Goal: Check status: Check status

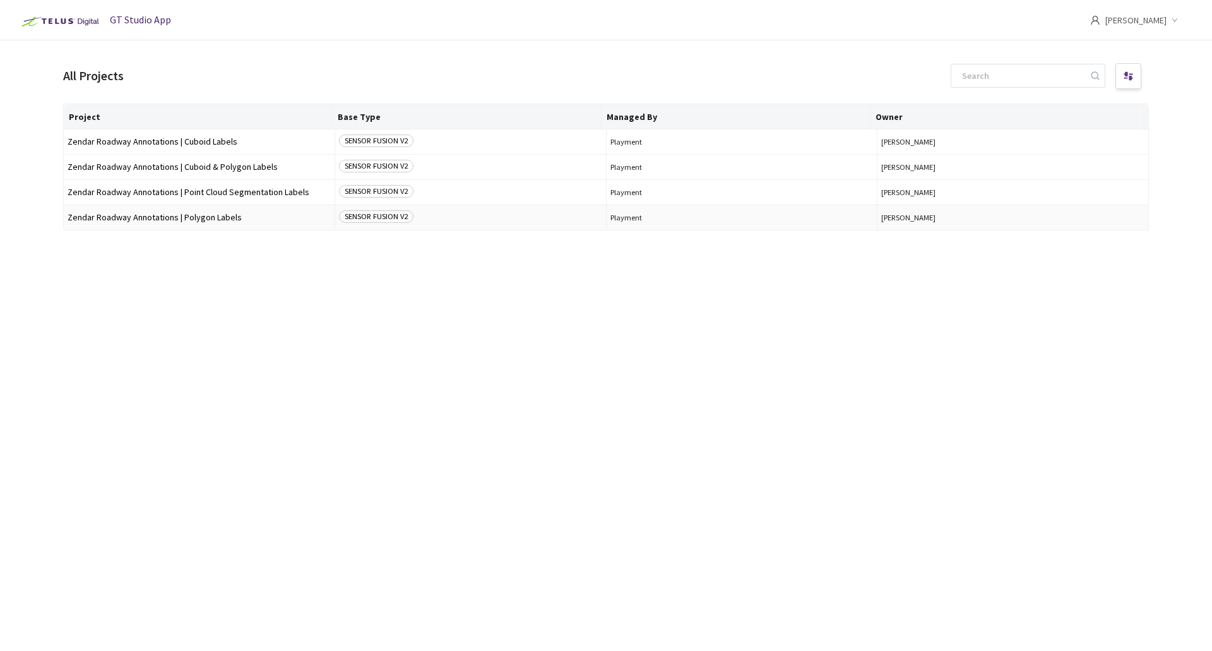
click at [203, 219] on span "Zendar Roadway Annotations | Polygon Labels" at bounding box center [199, 217] width 263 height 9
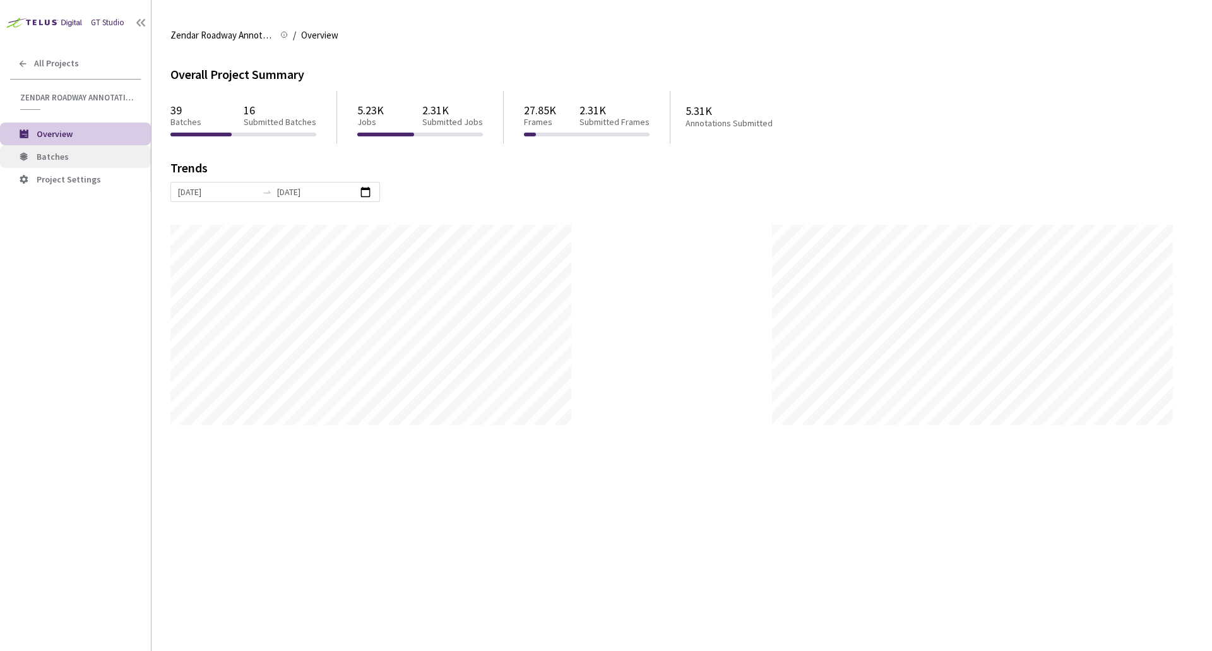
scroll to position [651, 1212]
click at [66, 160] on span "Batches" at bounding box center [53, 156] width 32 height 11
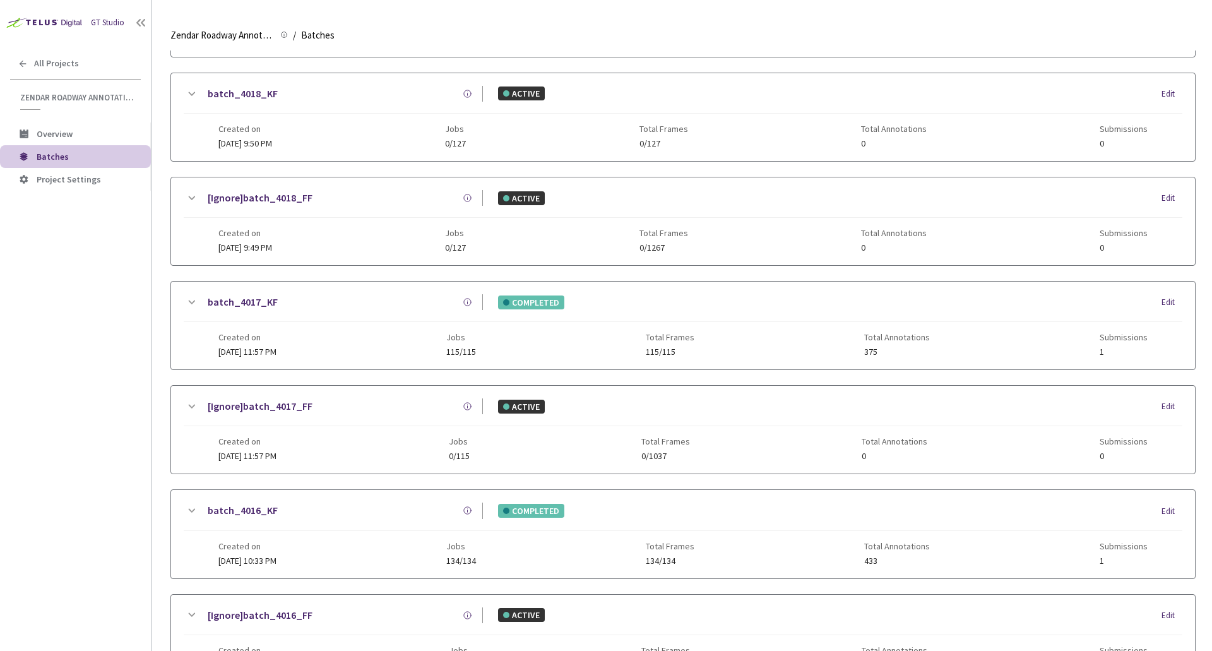
scroll to position [390, 0]
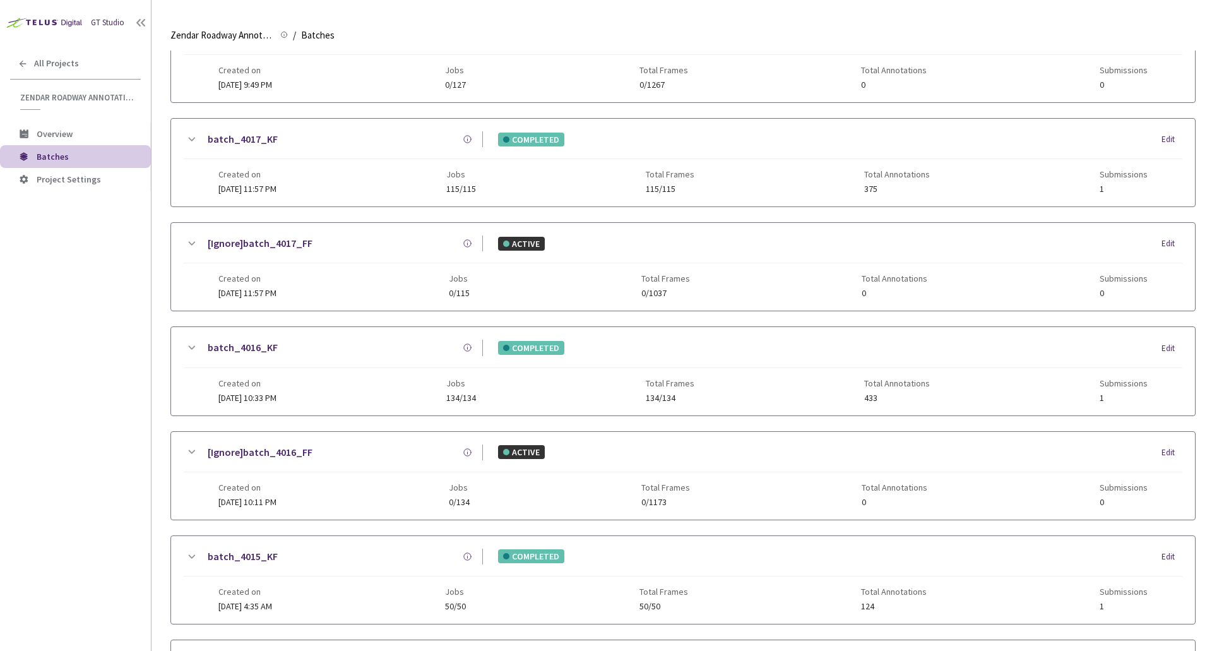
click at [356, 368] on div "Created on [DATE] 10:33 PM Jobs 134/134 Total Frames 134/134 Total Annotations …" at bounding box center [682, 385] width 928 height 35
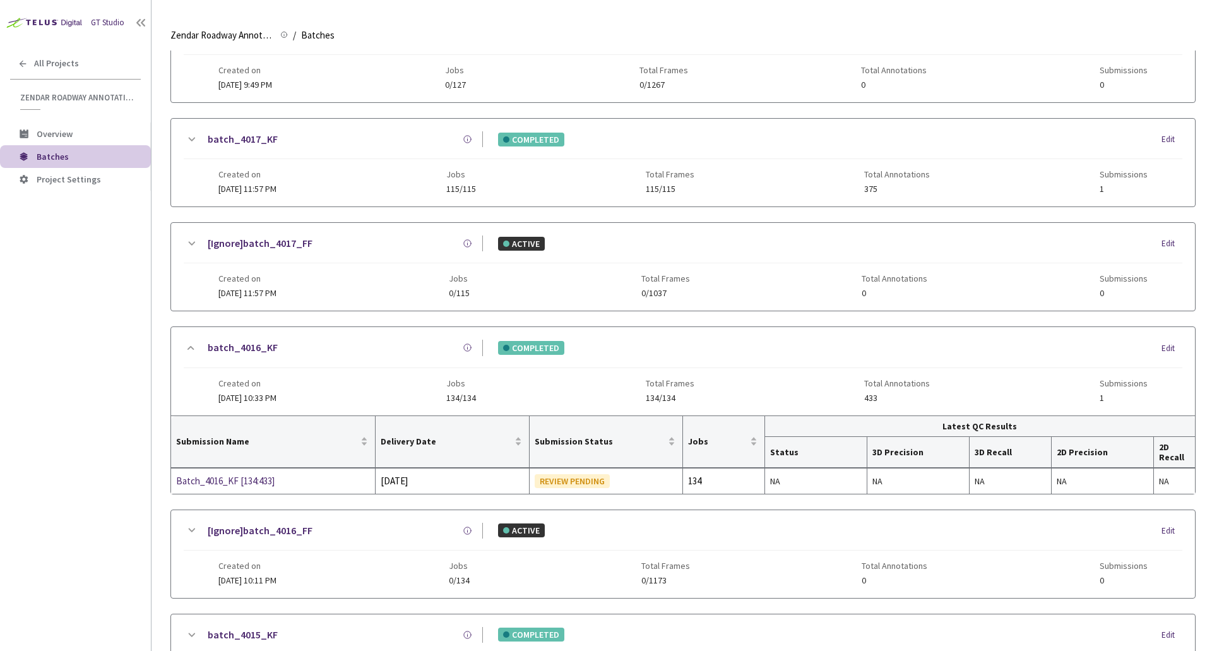
scroll to position [394, 0]
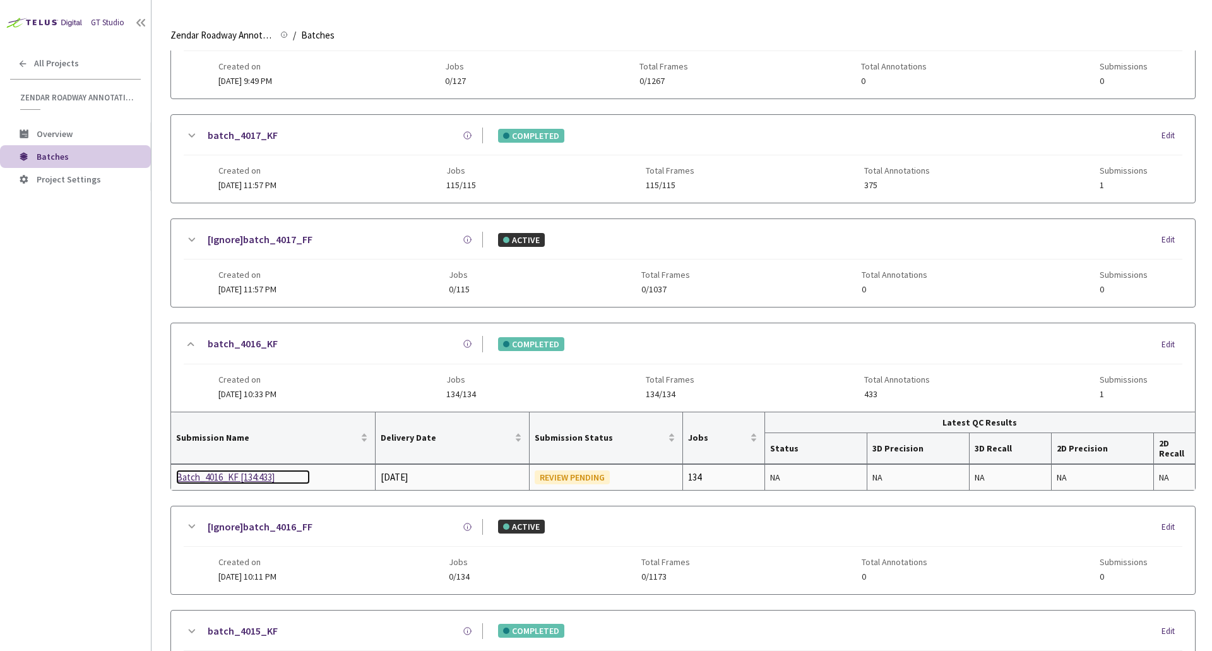
click at [232, 475] on div "Batch_4016_KF [134:433]" at bounding box center [243, 477] width 134 height 15
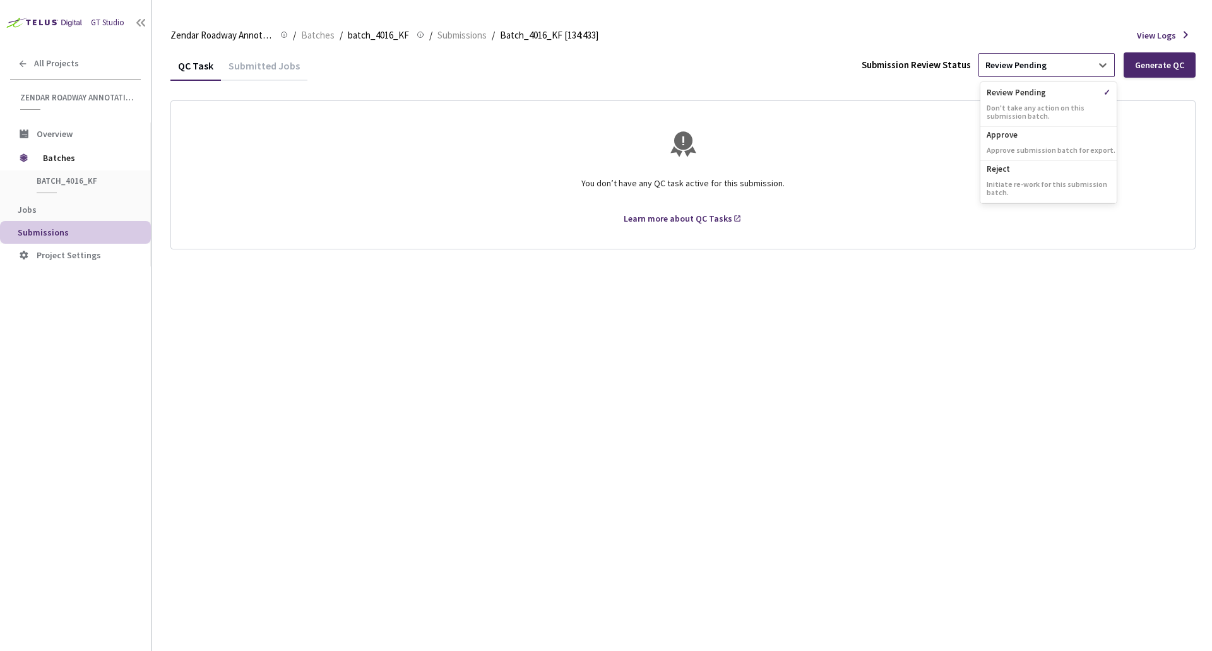
click at [1083, 64] on div "Review Pending" at bounding box center [1035, 65] width 112 height 20
click at [1035, 136] on p "Approve" at bounding box center [1048, 133] width 136 height 13
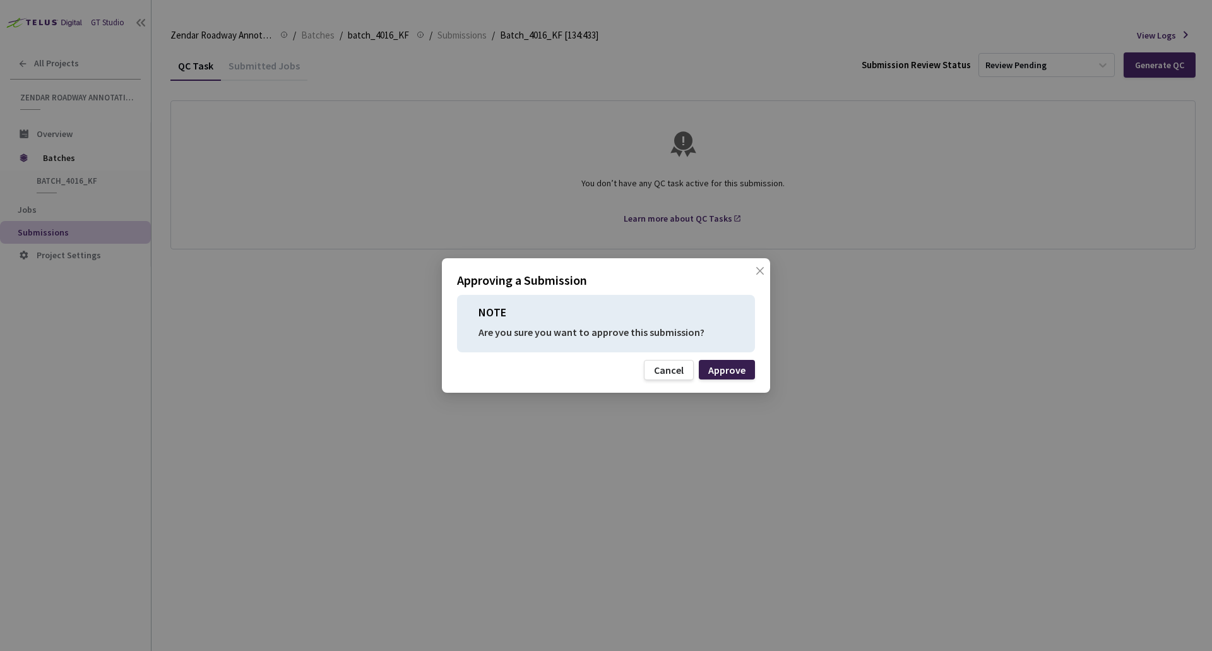
click at [734, 378] on div "Approve" at bounding box center [727, 370] width 56 height 20
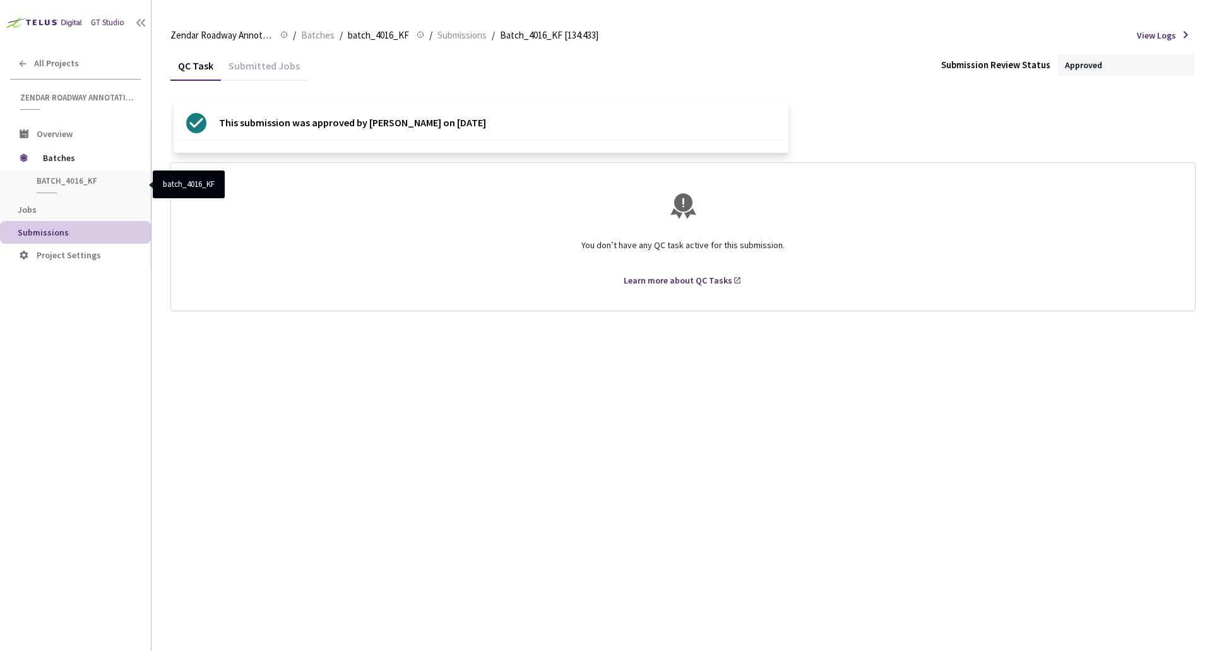
click at [59, 176] on span "batch_4016_KF" at bounding box center [83, 180] width 93 height 11
click at [319, 31] on span "Batches" at bounding box center [317, 35] width 33 height 15
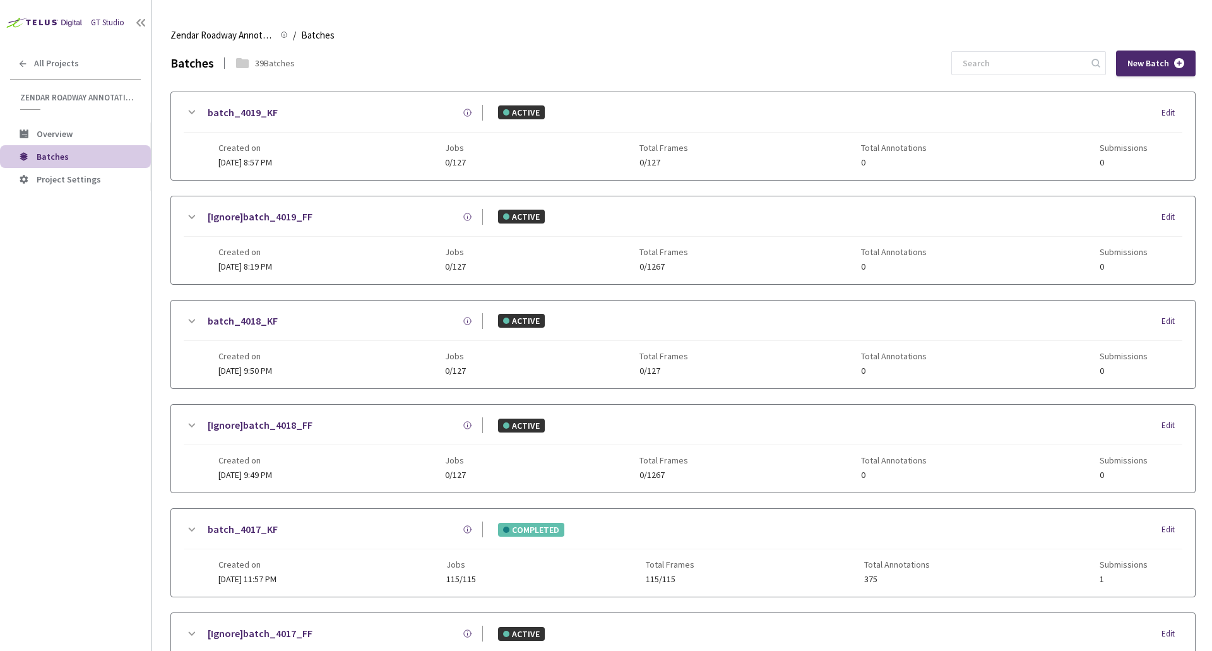
scroll to position [680, 0]
